Goal: Transaction & Acquisition: Purchase product/service

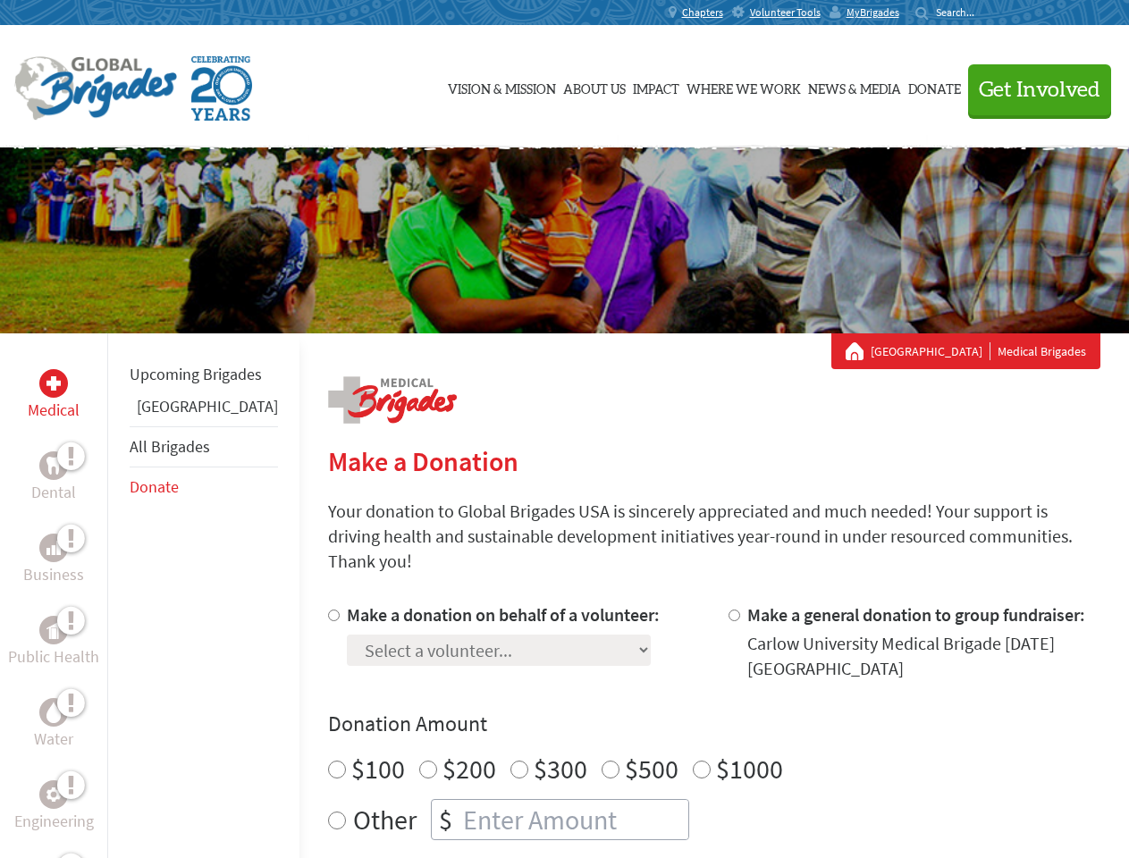
click at [987, 13] on div "Search for:" at bounding box center [950, 12] width 71 height 14
click at [1031, 89] on span "Get Involved" at bounding box center [1040, 90] width 122 height 21
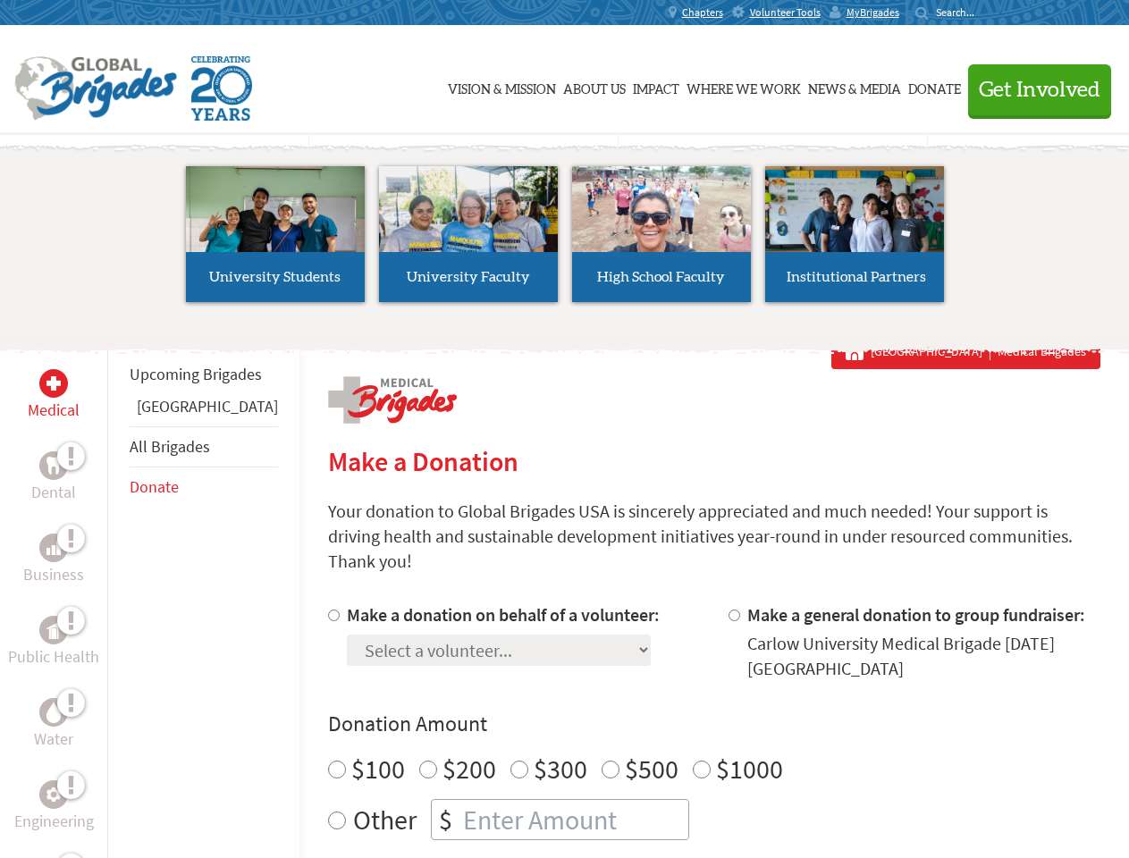
click at [565, 240] on li "High School Faculty" at bounding box center [661, 234] width 193 height 164
click at [118, 595] on div "Upcoming Brigades Belize All Brigades Donate" at bounding box center [203, 762] width 192 height 858
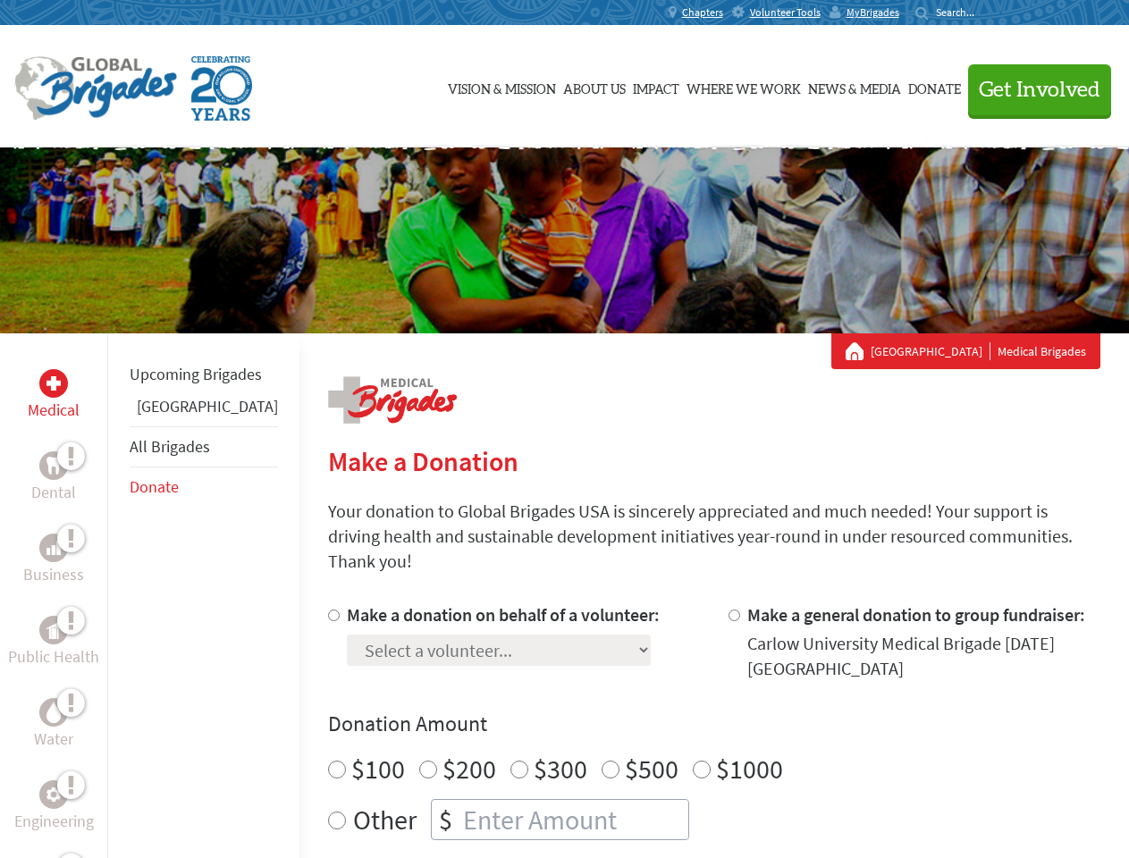
click at [683, 718] on div "Donation Amount $100 $200 $300 $500 $1000 Other $" at bounding box center [714, 775] width 772 height 130
click at [328, 610] on input "Make a donation on behalf of a volunteer:" at bounding box center [334, 616] width 12 height 12
radio input "true"
click at [728, 610] on input "Make a general donation to group fundraiser:" at bounding box center [734, 616] width 12 height 12
radio input "true"
